Goal: Transaction & Acquisition: Purchase product/service

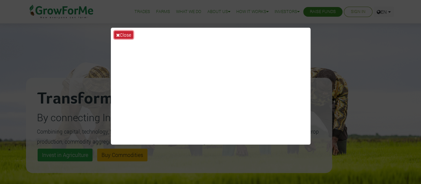
click at [122, 33] on button "Close" at bounding box center [123, 35] width 19 height 8
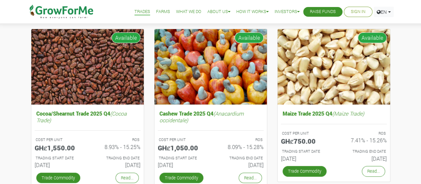
scroll to position [100, 0]
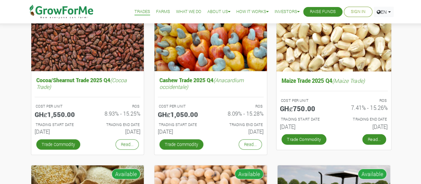
click at [374, 138] on link "Read..." at bounding box center [374, 139] width 24 height 11
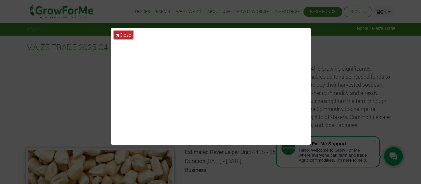
click at [123, 34] on button "Close" at bounding box center [123, 35] width 19 height 8
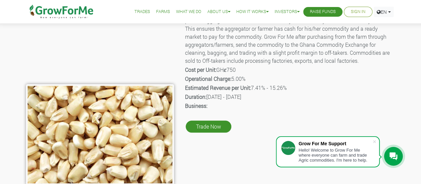
scroll to position [67, 0]
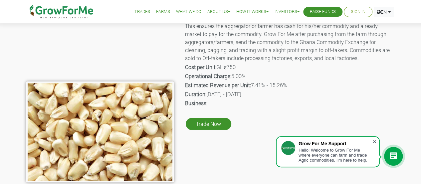
click at [374, 139] on span at bounding box center [374, 141] width 7 height 7
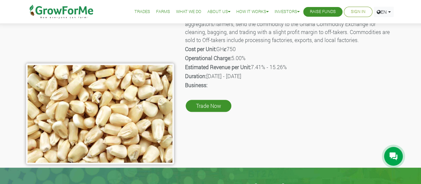
scroll to position [100, 0]
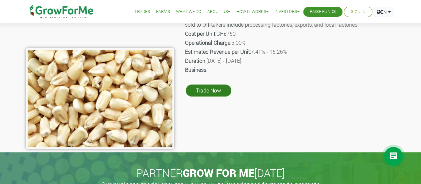
click at [210, 90] on link "Trade Now" at bounding box center [209, 90] width 46 height 12
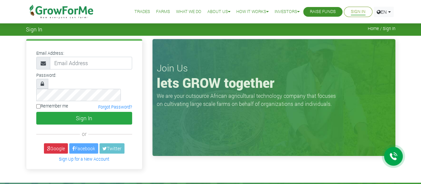
click at [185, 10] on link "What We Do" at bounding box center [188, 11] width 25 height 7
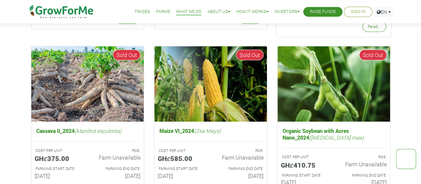
scroll to position [566, 0]
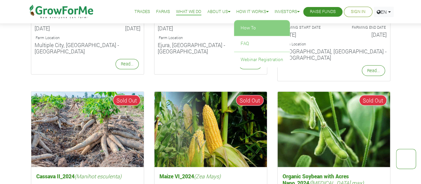
click at [245, 26] on link "How To" at bounding box center [262, 27] width 56 height 15
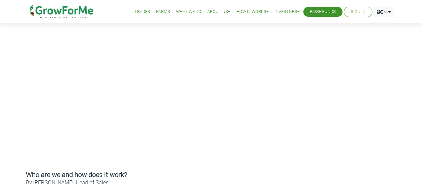
scroll to position [100, 0]
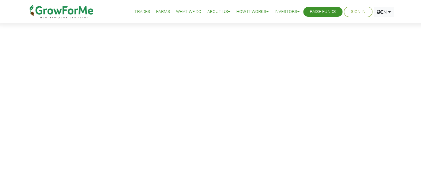
click at [135, 10] on link "Trades" at bounding box center [143, 11] width 16 height 7
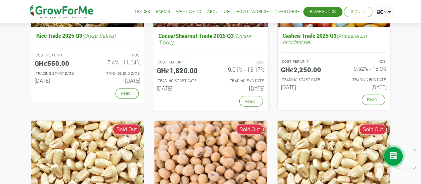
scroll to position [466, 0]
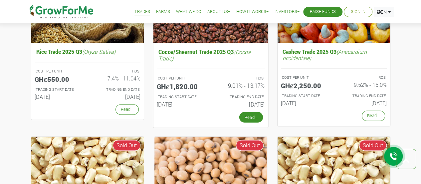
click at [251, 112] on link "Read..." at bounding box center [251, 117] width 24 height 11
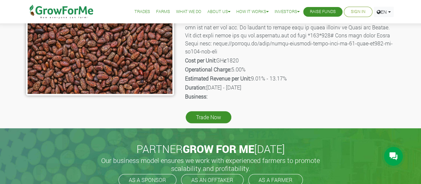
scroll to position [167, 0]
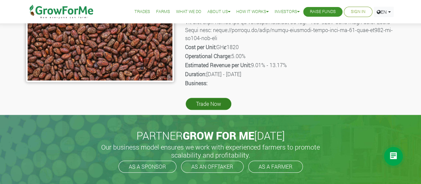
click at [211, 101] on link "Trade Now" at bounding box center [209, 104] width 46 height 12
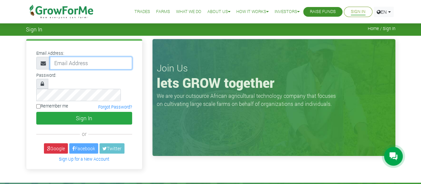
click at [66, 63] on input "email" at bounding box center [91, 63] width 82 height 13
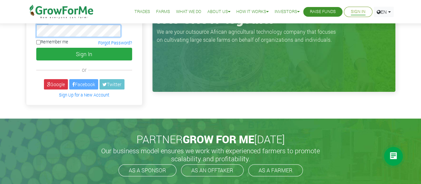
scroll to position [100, 0]
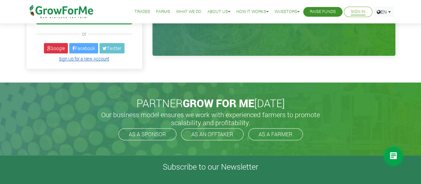
click at [75, 56] on link "Sign Up for a New Account" at bounding box center [84, 58] width 50 height 5
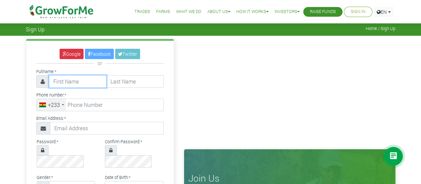
click at [66, 80] on input "text" at bounding box center [78, 81] width 58 height 13
type input "Kwaku"
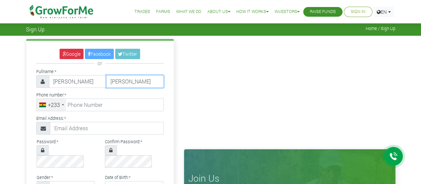
type input "Donkor"
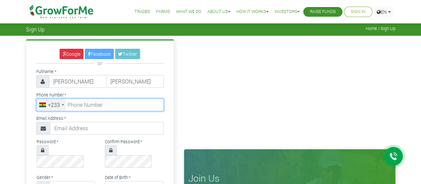
click at [81, 105] on input "tel" at bounding box center [100, 104] width 128 height 13
type input "20 683 7271"
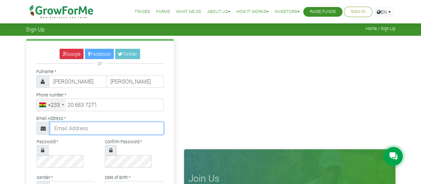
click at [77, 126] on input "text" at bounding box center [107, 128] width 114 height 13
type input "kwakunanadonkor22@gmail.com"
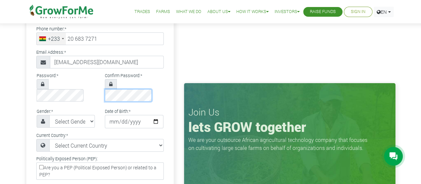
scroll to position [67, 0]
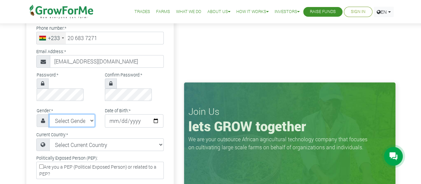
click at [89, 114] on select "Select Gender Female Male" at bounding box center [72, 120] width 46 height 13
select select "Male"
click at [49, 114] on select "Select Gender Female Male" at bounding box center [72, 120] width 46 height 13
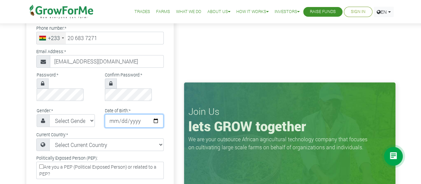
click at [118, 114] on input "date" at bounding box center [134, 120] width 59 height 13
click at [154, 114] on input "date" at bounding box center [134, 120] width 59 height 13
type input "2001-06-13"
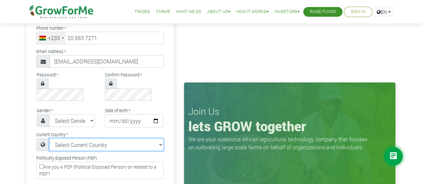
click at [90, 138] on select "Select Current Country Afghanistan Albania Algeria American Samoa Andorra Angol…" at bounding box center [106, 144] width 115 height 13
select select "Ghana"
click at [49, 138] on select "Select Current Country Afghanistan Albania Algeria American Samoa Andorra Angol…" at bounding box center [106, 144] width 115 height 13
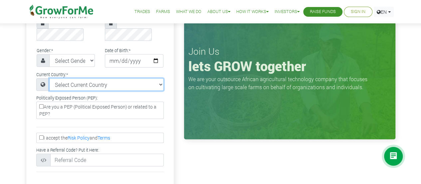
scroll to position [133, 0]
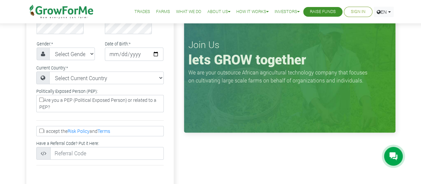
click at [40, 95] on label "Are you a PEP (Political Exposed Person) or related to a PEP?" at bounding box center [100, 103] width 128 height 17
click at [40, 97] on input "Are you a PEP (Political Exposed Person) or related to a PEP?" at bounding box center [41, 99] width 4 height 4
click at [40, 95] on label "Are you a PEP (Political Exposed Person) or related to a PEP?" at bounding box center [100, 103] width 128 height 17
click at [40, 97] on input "Are you a PEP (Political Exposed Person) or related to a PEP?" at bounding box center [41, 99] width 4 height 4
checkbox input "false"
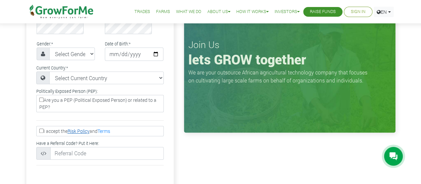
click at [79, 128] on link "Risk Policy" at bounding box center [79, 131] width 22 height 6
click at [40, 128] on input "I accept the Risk Policy and Terms" at bounding box center [41, 130] width 4 height 4
checkbox input "true"
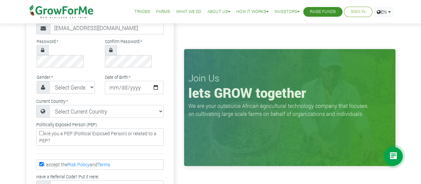
scroll to position [167, 0]
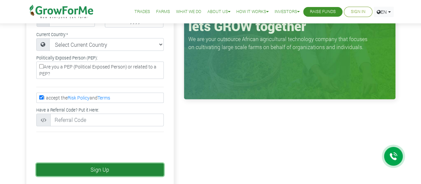
click at [104, 163] on button "Sign Up" at bounding box center [100, 169] width 128 height 13
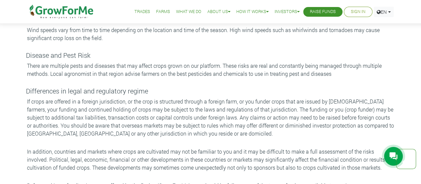
scroll to position [522, 0]
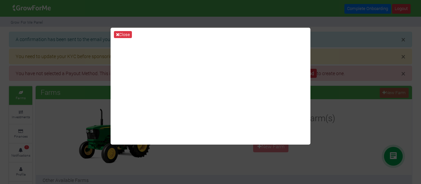
click at [398, 104] on div "Close" at bounding box center [210, 92] width 421 height 184
click at [122, 31] on button "Close" at bounding box center [123, 34] width 18 height 7
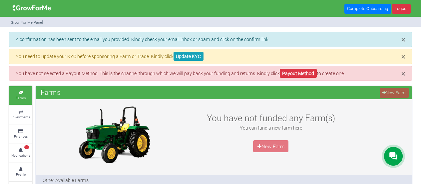
click at [239, 32] on div "× A confirmation has been sent to the email you provided. Kindly check your ema…" at bounding box center [210, 39] width 403 height 15
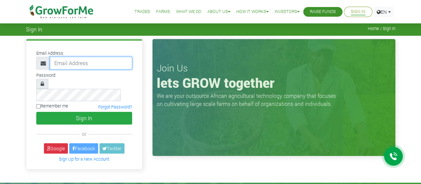
type input "[EMAIL_ADDRESS][DOMAIN_NAME]"
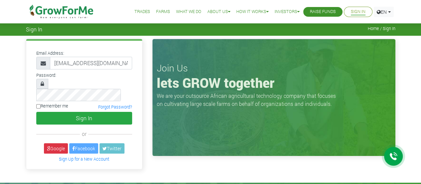
click at [357, 11] on link "Sign In" at bounding box center [358, 11] width 15 height 7
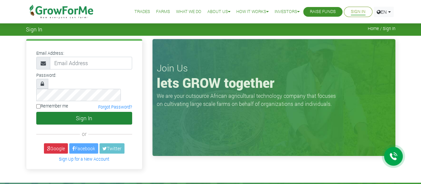
type input "[EMAIL_ADDRESS][DOMAIN_NAME]"
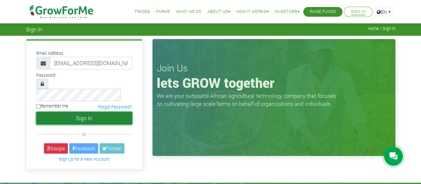
click at [79, 112] on button "Sign In" at bounding box center [84, 118] width 96 height 13
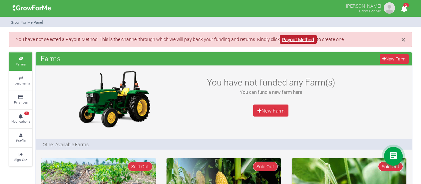
click at [308, 39] on link "Payout Method" at bounding box center [298, 39] width 37 height 9
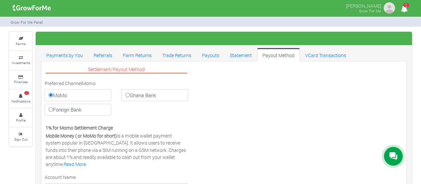
click at [51, 108] on input "Foreign Bank" at bounding box center [51, 109] width 4 height 4
radio input "true"
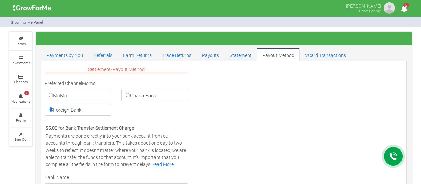
click at [126, 93] on input "Ghana Bank" at bounding box center [128, 95] width 4 height 4
radio input "true"
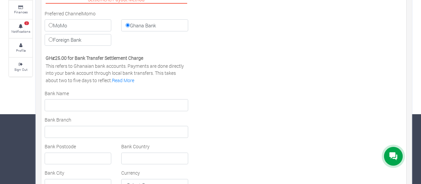
scroll to position [9, 0]
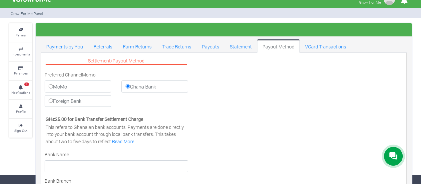
click at [53, 85] on label "MoMo" at bounding box center [78, 86] width 67 height 12
click at [53, 85] on input "MoMo" at bounding box center [51, 86] width 4 height 4
radio input "true"
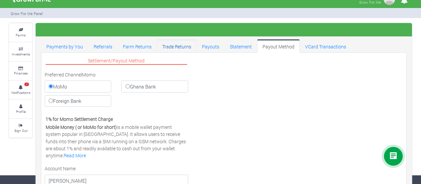
click at [180, 46] on link "Trade Returns" at bounding box center [177, 45] width 40 height 13
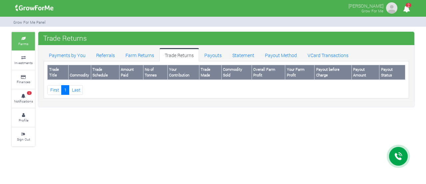
click at [25, 42] on small "Farms" at bounding box center [23, 43] width 10 height 5
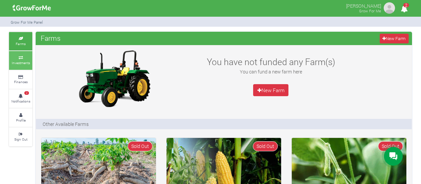
click at [20, 58] on icon at bounding box center [21, 57] width 20 height 3
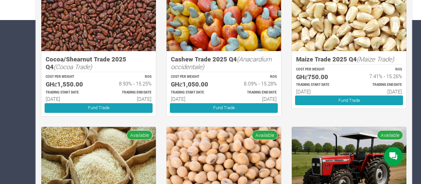
scroll to position [167, 0]
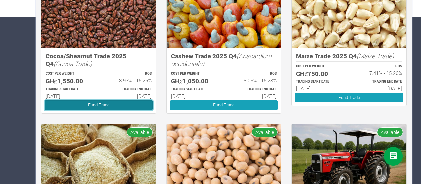
click at [93, 102] on link "Fund Trade" at bounding box center [99, 105] width 108 height 10
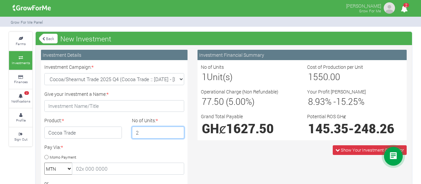
click at [177, 130] on input "2" at bounding box center [158, 132] width 53 height 12
click at [177, 129] on input "3" at bounding box center [158, 132] width 53 height 12
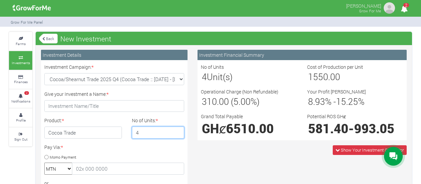
type input "4"
click at [177, 129] on input "4" at bounding box center [158, 132] width 53 height 12
